Goal: Entertainment & Leisure: Browse casually

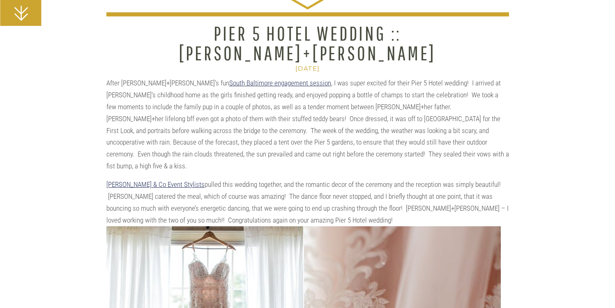
scroll to position [178, 0]
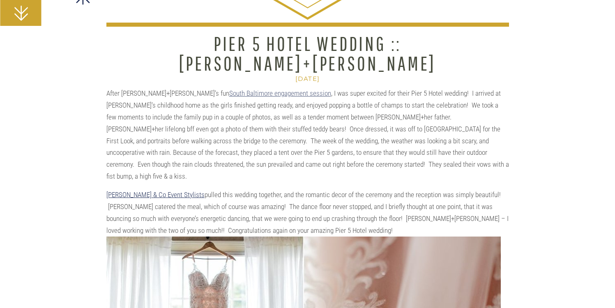
click at [261, 93] on link "South Baltimore engagement session" at bounding box center [280, 93] width 102 height 8
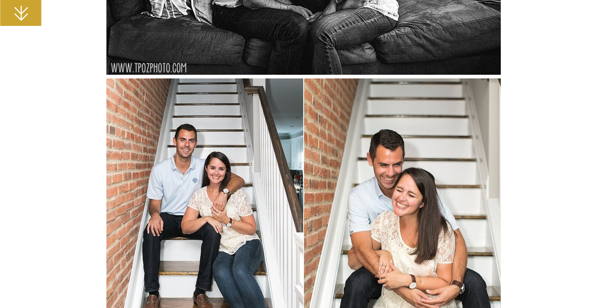
scroll to position [1090, 0]
